Goal: Information Seeking & Learning: Learn about a topic

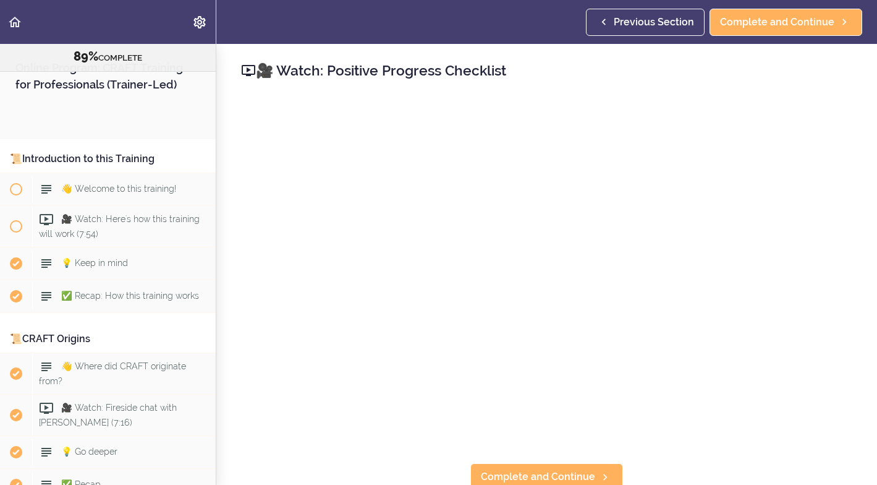
scroll to position [7797, 0]
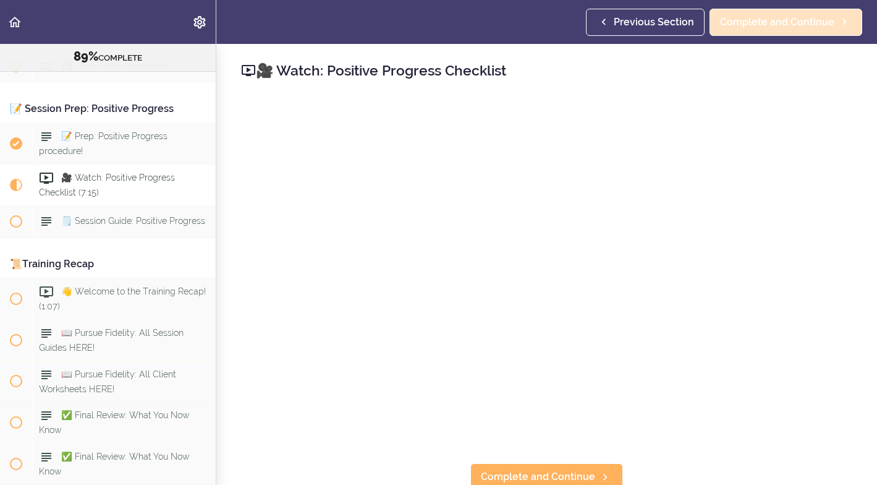
click at [790, 22] on span "Complete and Continue" at bounding box center [777, 22] width 114 height 15
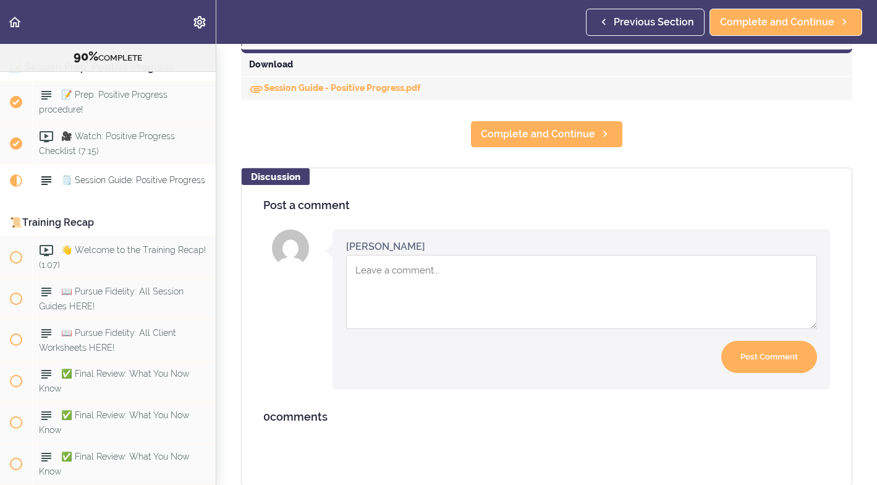
scroll to position [633, 0]
click at [289, 87] on link "Session Guide - Positive Progress.pdf" at bounding box center [335, 88] width 172 height 10
drag, startPoint x: 289, startPoint y: 87, endPoint x: 293, endPoint y: 93, distance: 7.5
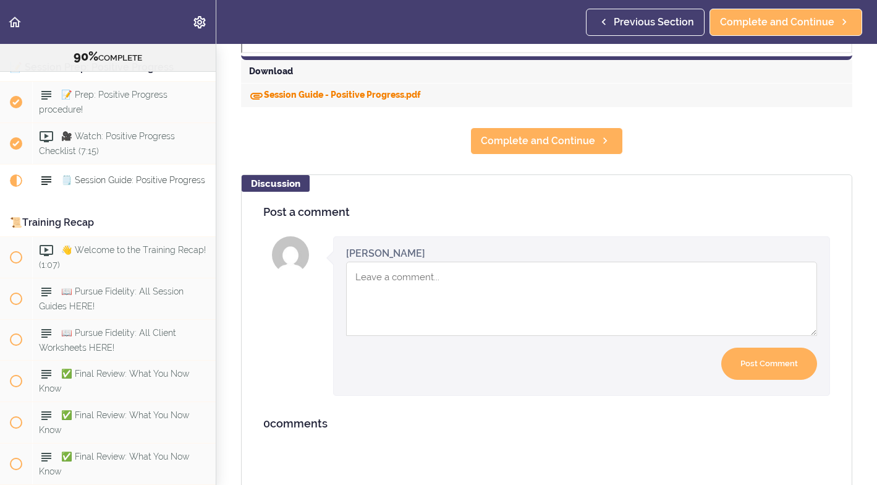
click at [307, 95] on link "Session Guide - Positive Progress.pdf" at bounding box center [335, 95] width 172 height 10
click at [675, 20] on span "Previous Section" at bounding box center [654, 22] width 80 height 15
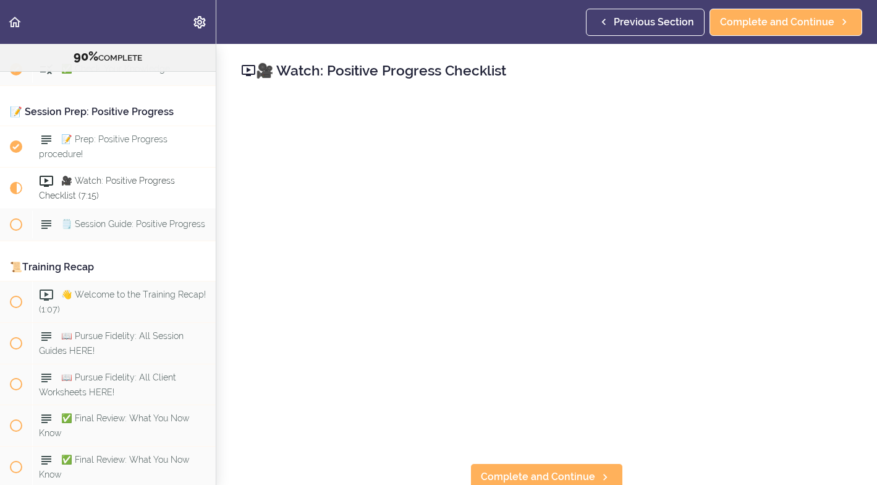
scroll to position [7791, 0]
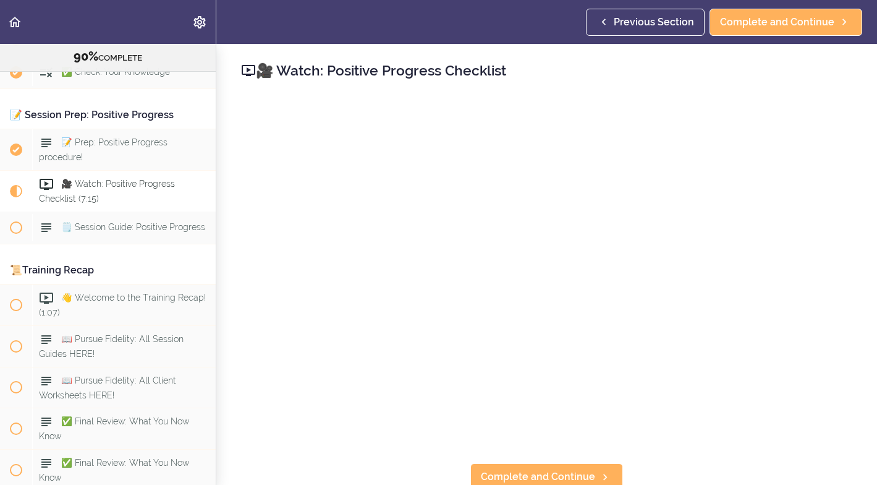
click at [79, 179] on span "🎥 Watch: Positive Progress Checklist (7:15)" at bounding box center [107, 191] width 136 height 24
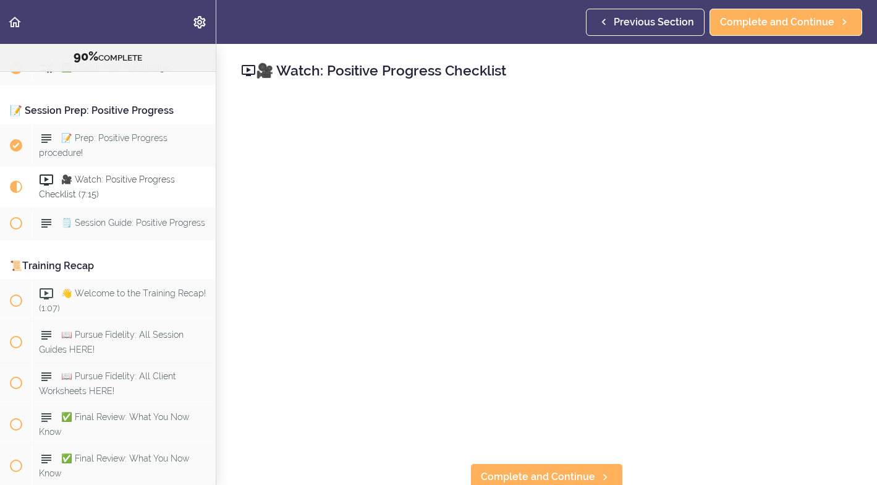
scroll to position [7797, 0]
click at [638, 20] on span "Previous Section" at bounding box center [654, 22] width 80 height 15
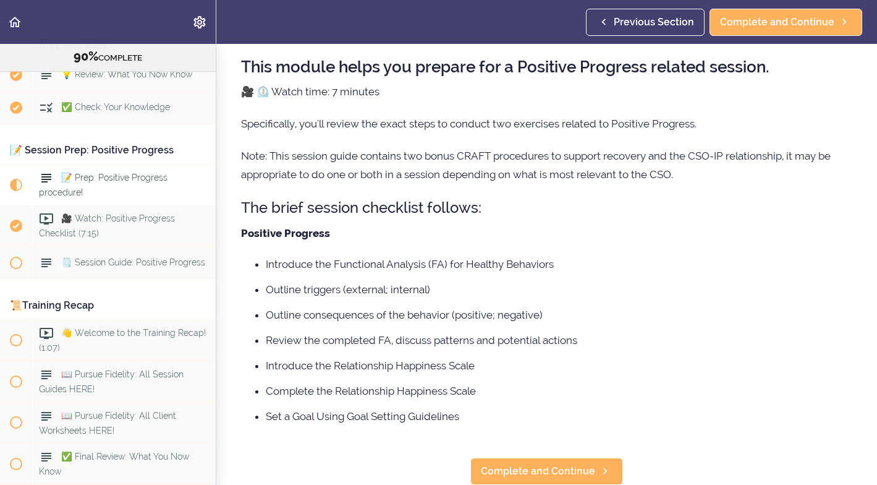
scroll to position [53, 0]
drag, startPoint x: 524, startPoint y: 472, endPoint x: 478, endPoint y: 532, distance: 76.3
click at [754, 25] on span "Complete and Continue" at bounding box center [777, 22] width 114 height 15
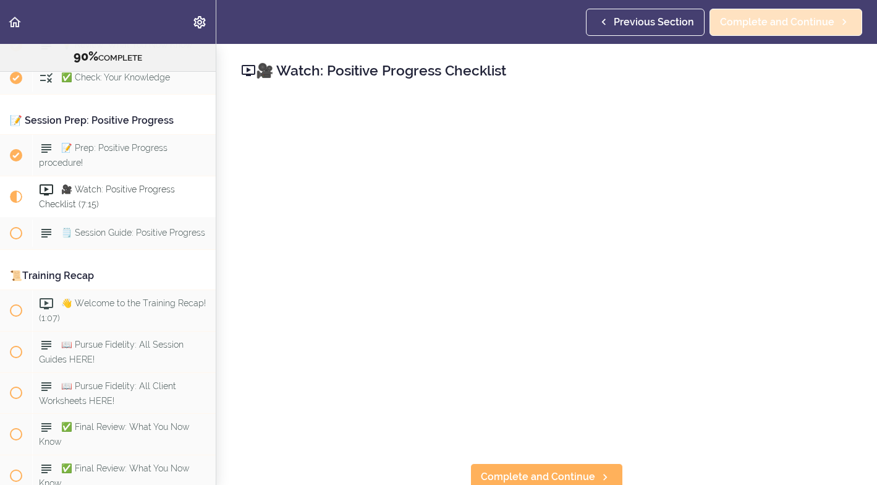
scroll to position [7797, 0]
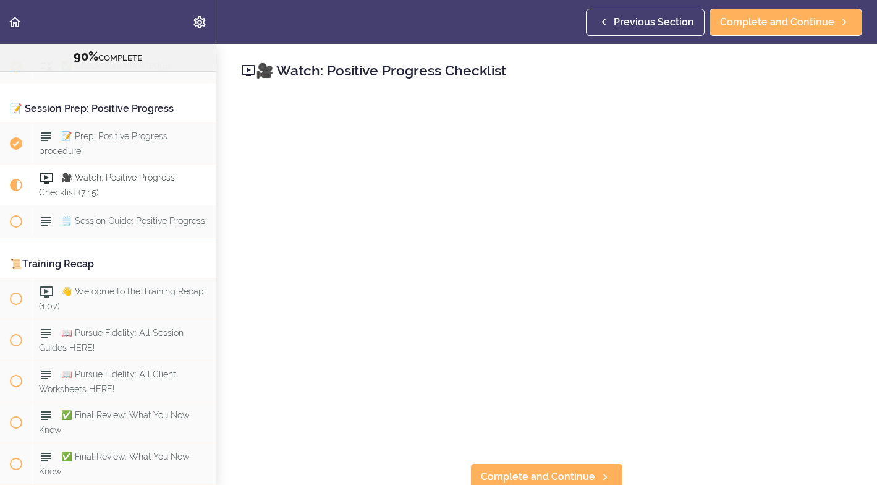
click at [640, 22] on span "Previous Section" at bounding box center [654, 22] width 80 height 15
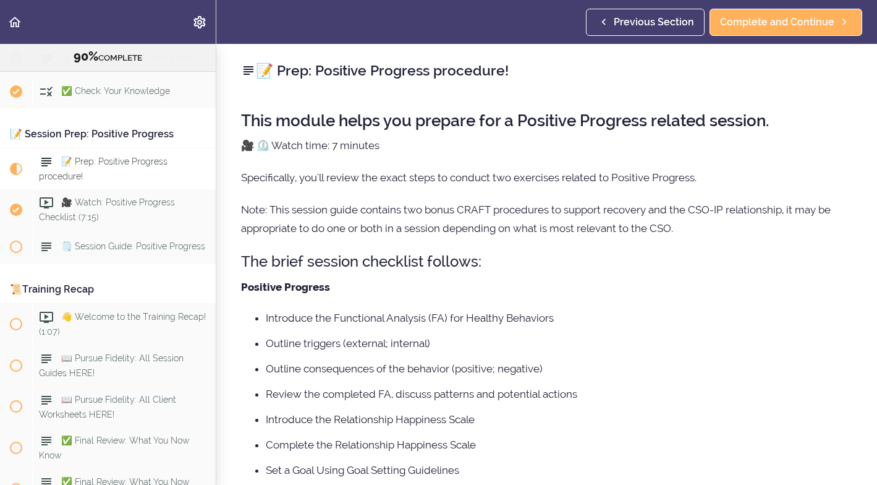
scroll to position [7755, 0]
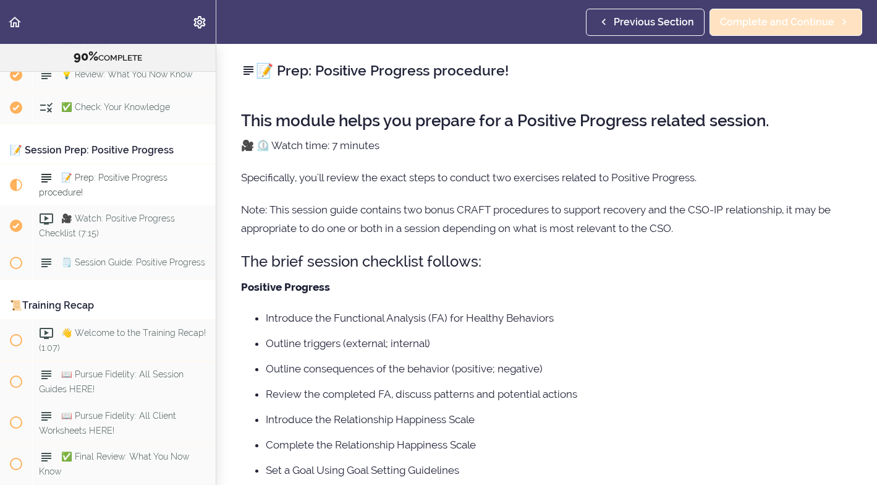
click at [752, 19] on span "Complete and Continue" at bounding box center [777, 22] width 114 height 15
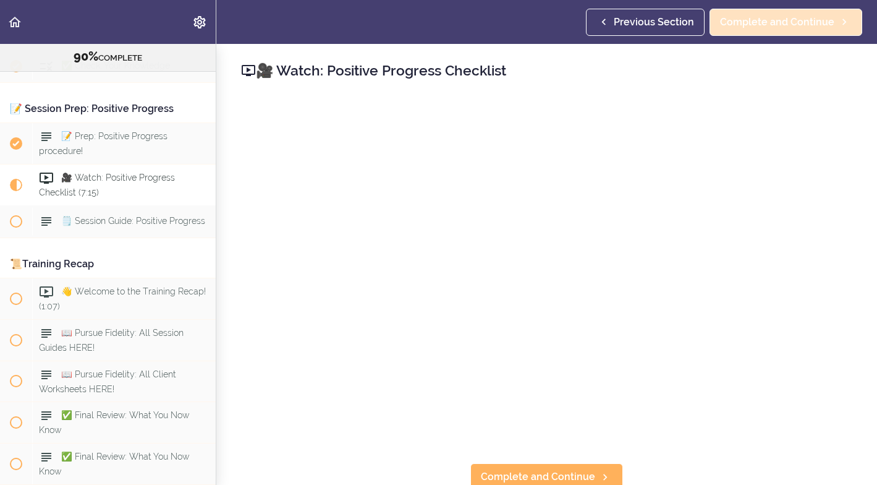
scroll to position [7797, 0]
click at [249, 70] on use at bounding box center [249, 70] width 14 height 11
click at [285, 74] on h2 "🎥 Watch: Positive Progress Checklist" at bounding box center [546, 70] width 611 height 21
click at [670, 19] on span "Previous Section" at bounding box center [654, 22] width 80 height 15
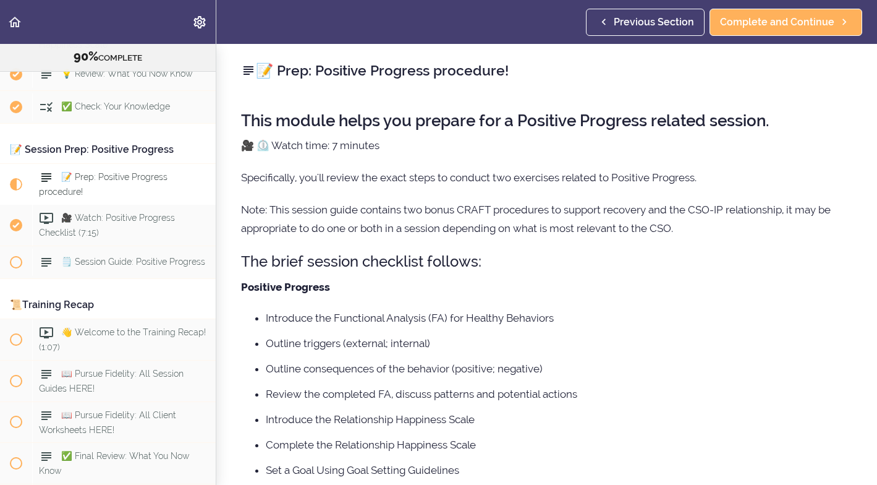
scroll to position [7755, 0]
click at [660, 12] on link "Previous Section" at bounding box center [645, 22] width 119 height 27
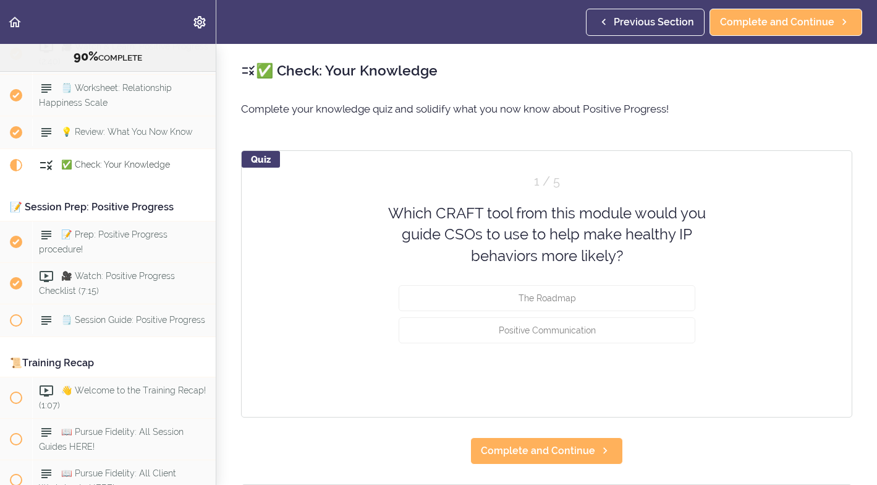
scroll to position [7683, 0]
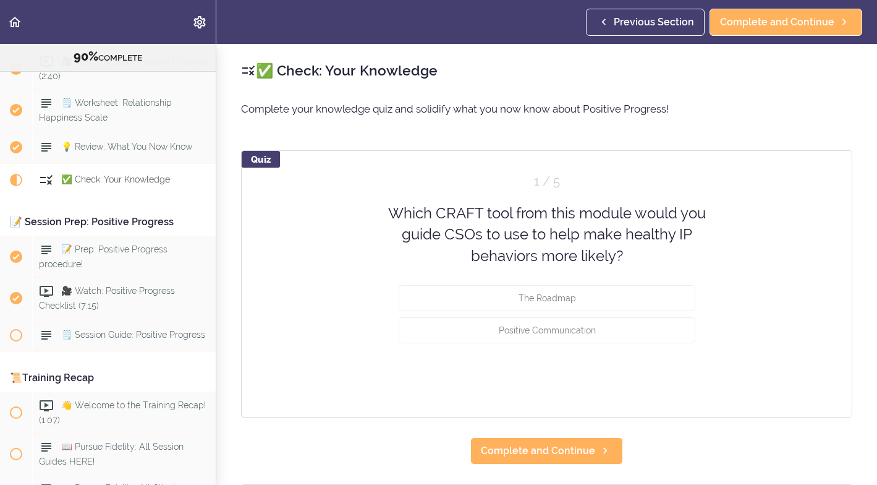
click at [798, 92] on div "✅ Check: Your Knowledge Complete your knowledge quiz and solidify what you now …" at bounding box center [546, 264] width 661 height 441
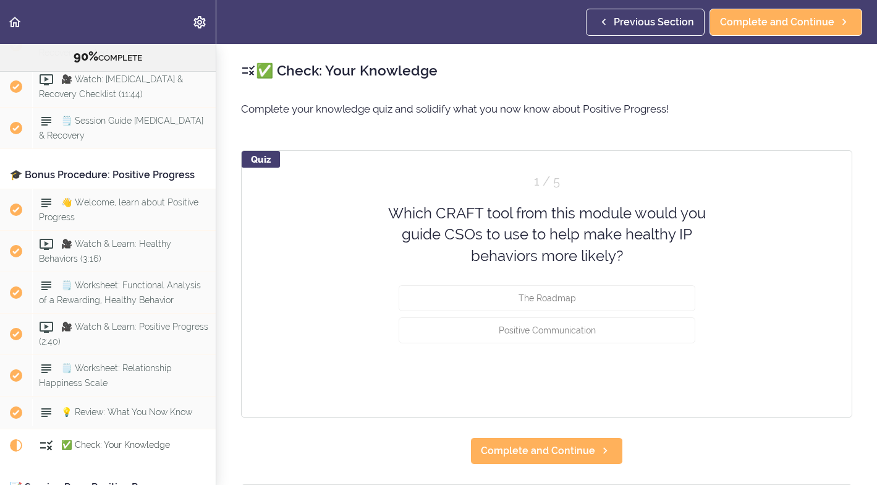
scroll to position [7420, 0]
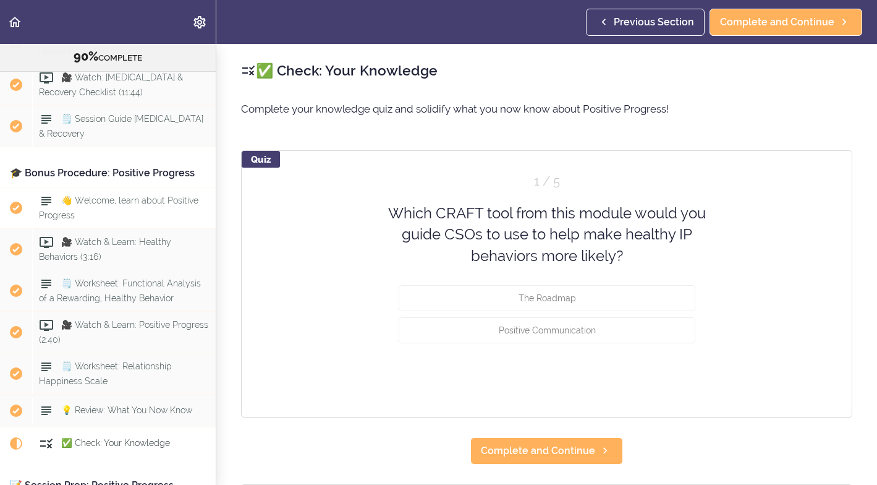
click at [92, 195] on span "👋 Welcome, learn about Positive Progress" at bounding box center [119, 207] width 160 height 24
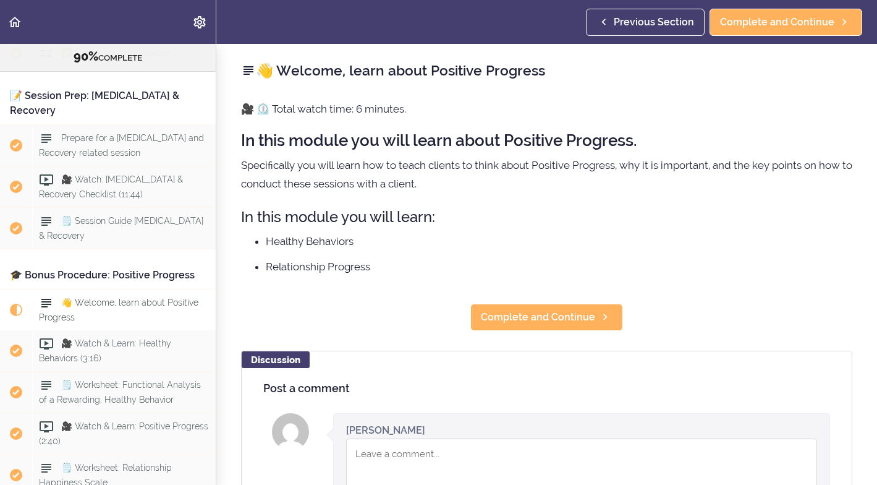
drag, startPoint x: 419, startPoint y: 307, endPoint x: 419, endPoint y: 328, distance: 21.6
click at [419, 326] on div "👋 Welcome, learn about Positive Progress 🎥 ⏲️ Total watch time: 6 minutes. In t…" at bounding box center [546, 264] width 661 height 441
